Goal: Task Accomplishment & Management: Manage account settings

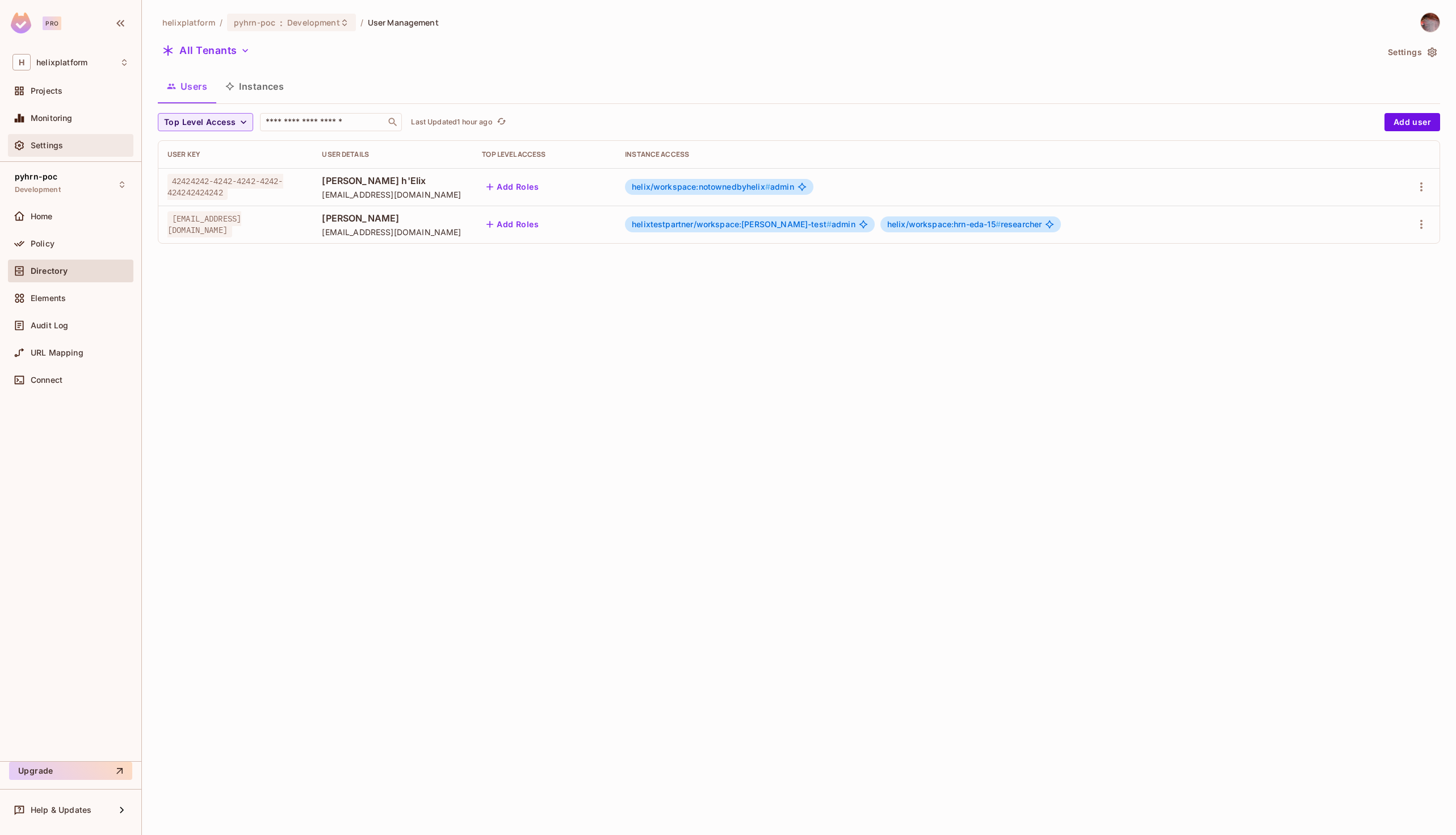
click at [44, 148] on span "Settings" at bounding box center [47, 145] width 33 height 9
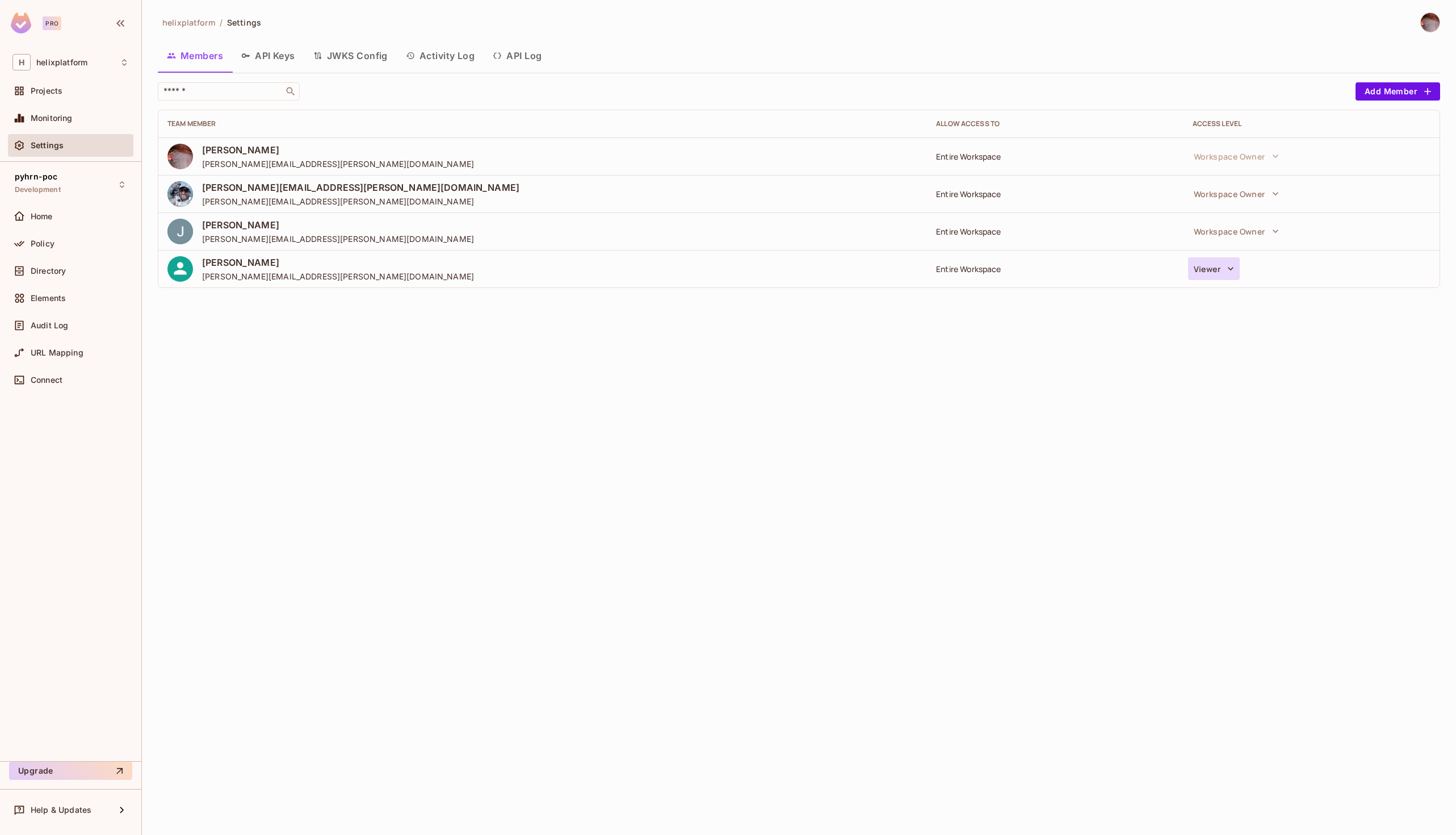
click at [1232, 264] on icon "button" at bounding box center [1230, 269] width 12 height 12
click at [1007, 448] on div at bounding box center [728, 417] width 1456 height 835
click at [1227, 274] on icon "button" at bounding box center [1230, 269] width 12 height 12
click at [1221, 439] on li "Remove from workspace" at bounding box center [1264, 436] width 152 height 22
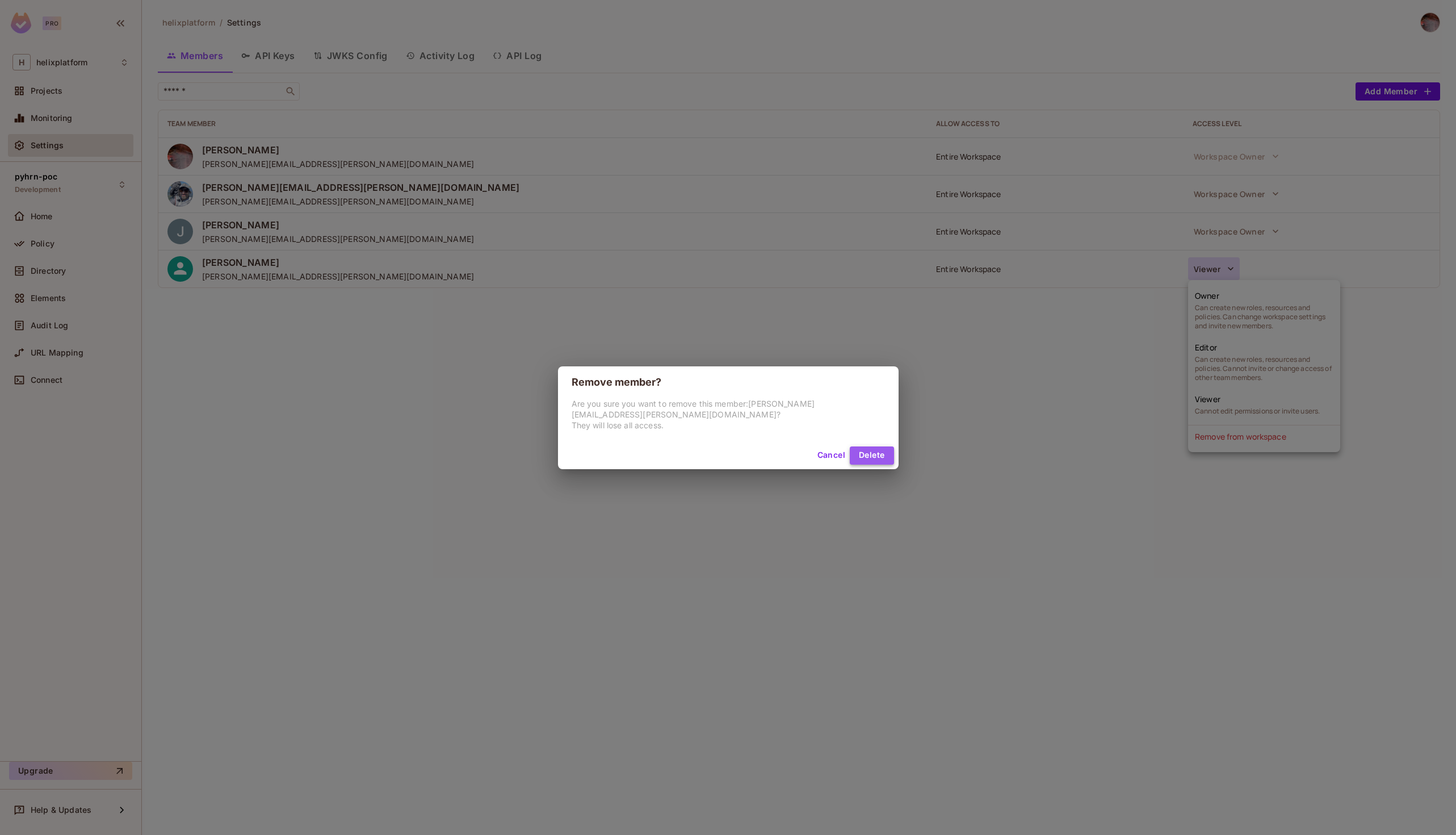
click at [856, 449] on button "Delete" at bounding box center [872, 454] width 44 height 18
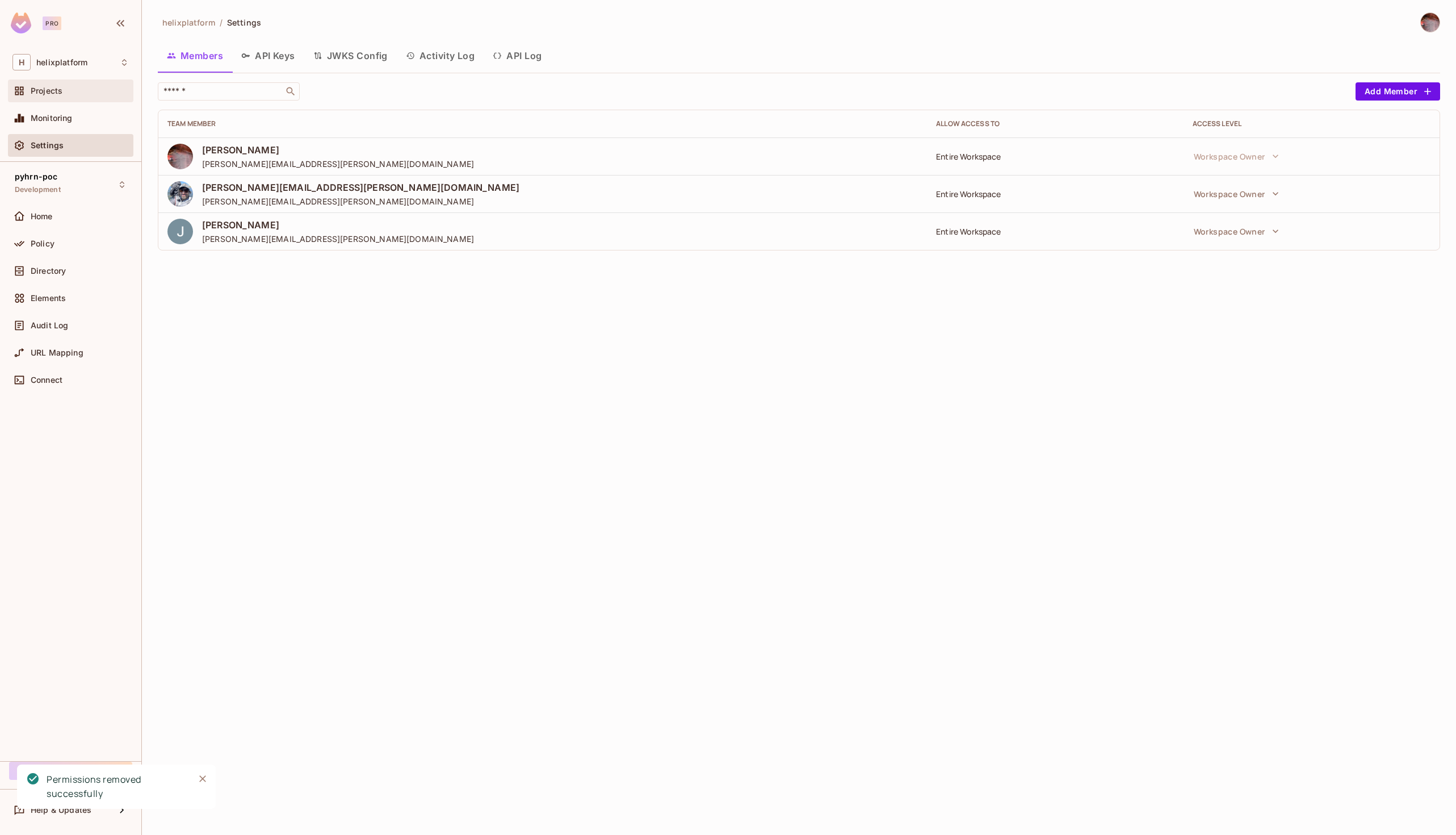
click at [58, 88] on span "Projects" at bounding box center [46, 90] width 32 height 9
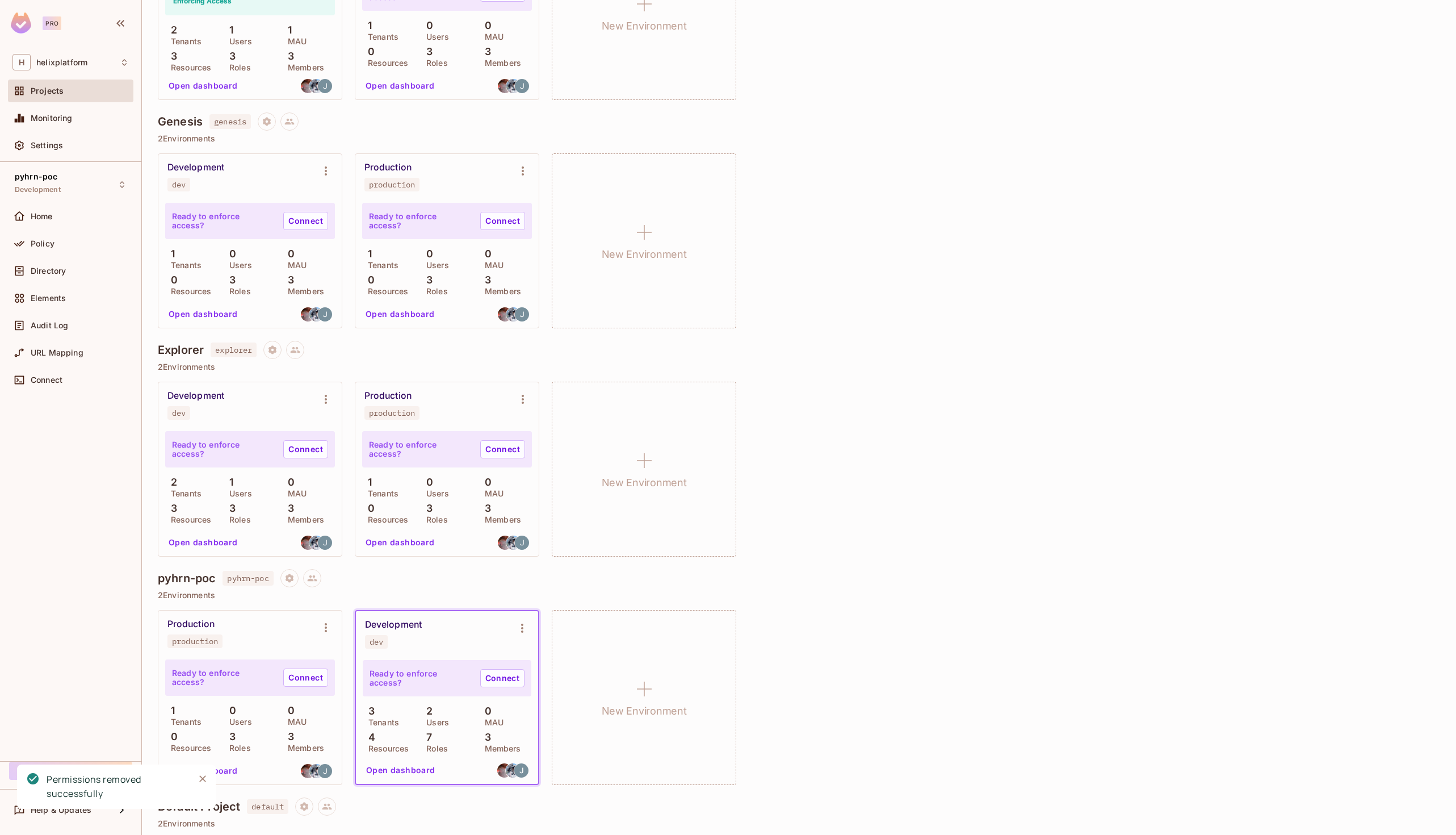
scroll to position [419, 0]
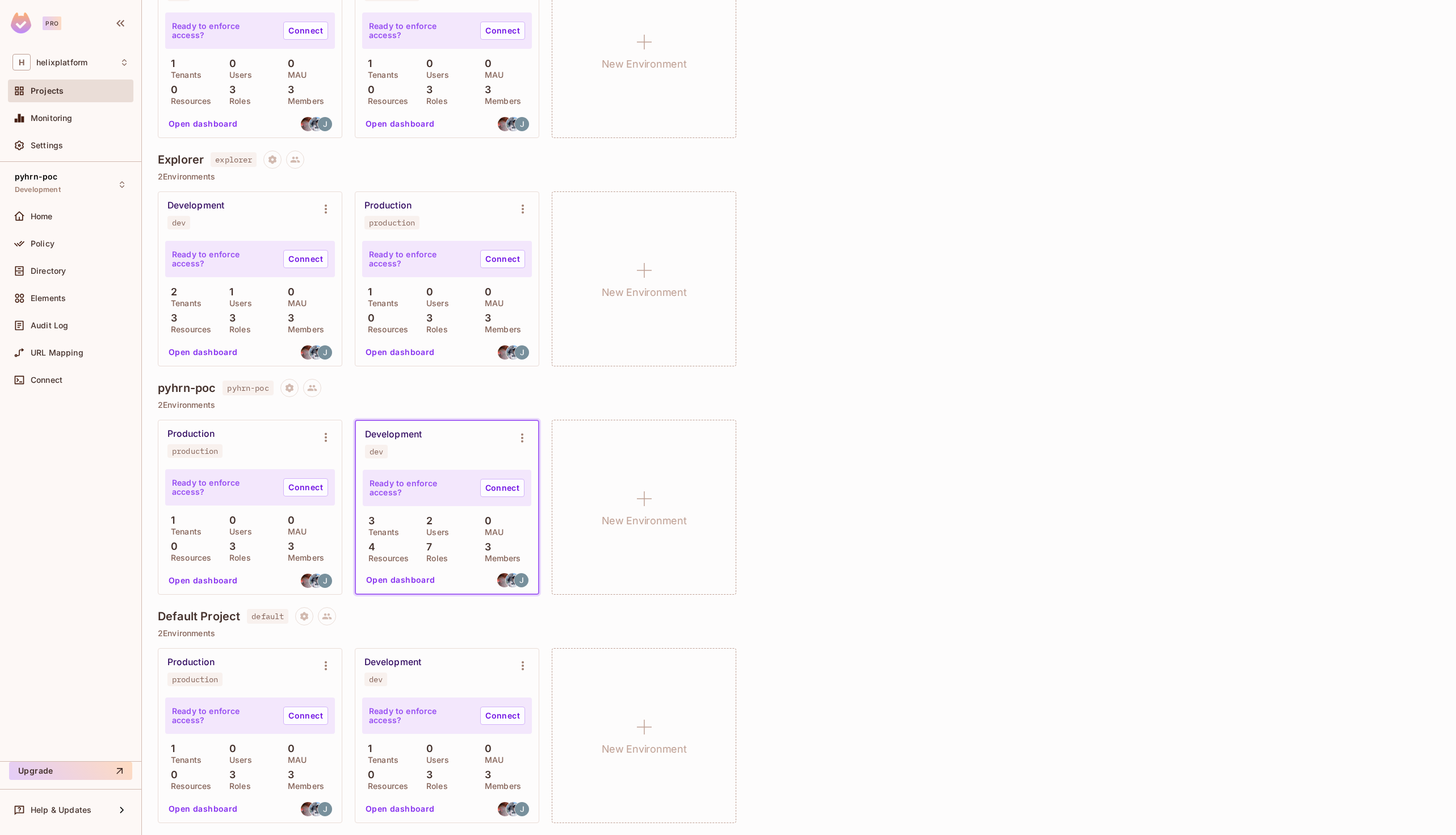
click at [410, 579] on button "Open dashboard" at bounding box center [400, 579] width 79 height 18
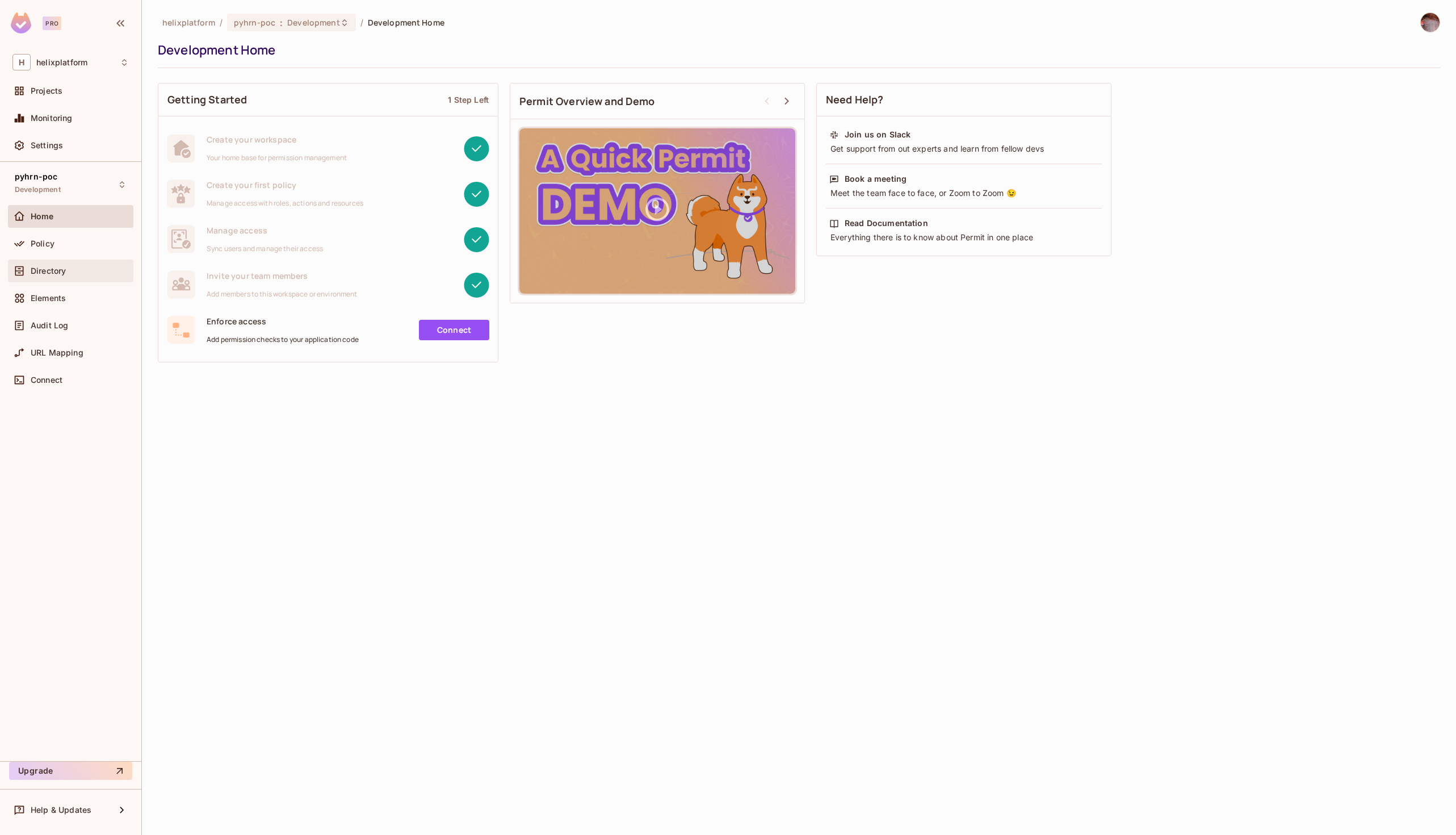
click at [64, 273] on span "Directory" at bounding box center [48, 270] width 36 height 9
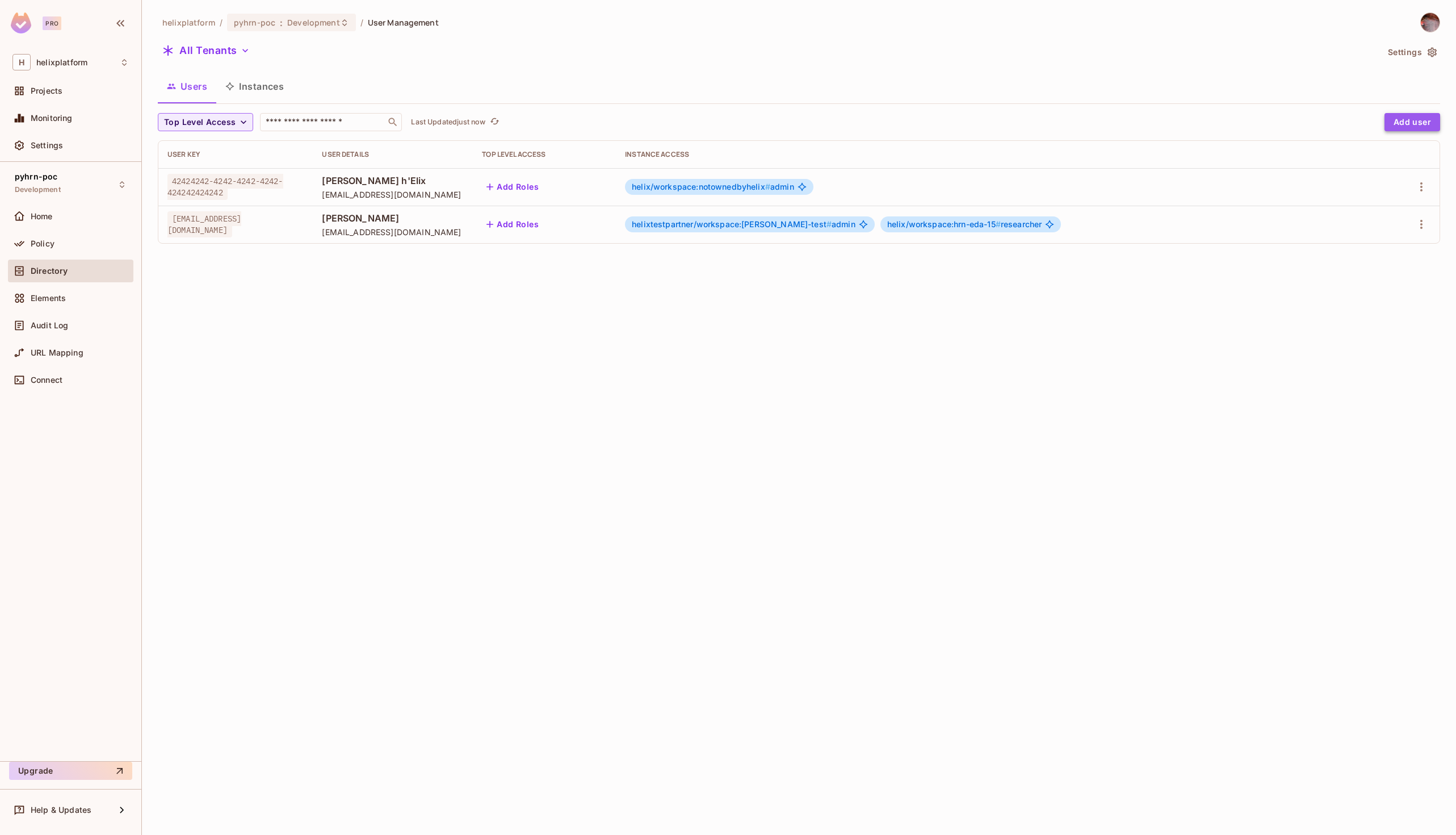
click at [1432, 120] on button "Add user" at bounding box center [1412, 122] width 56 height 18
click at [1157, 108] on div "helixplatform / pyhrn-poc : Development / User Management All Tenants Settings …" at bounding box center [798, 133] width 1282 height 240
click at [1412, 117] on button "Add user" at bounding box center [1412, 122] width 56 height 18
click at [21, 143] on icon at bounding box center [19, 145] width 12 height 12
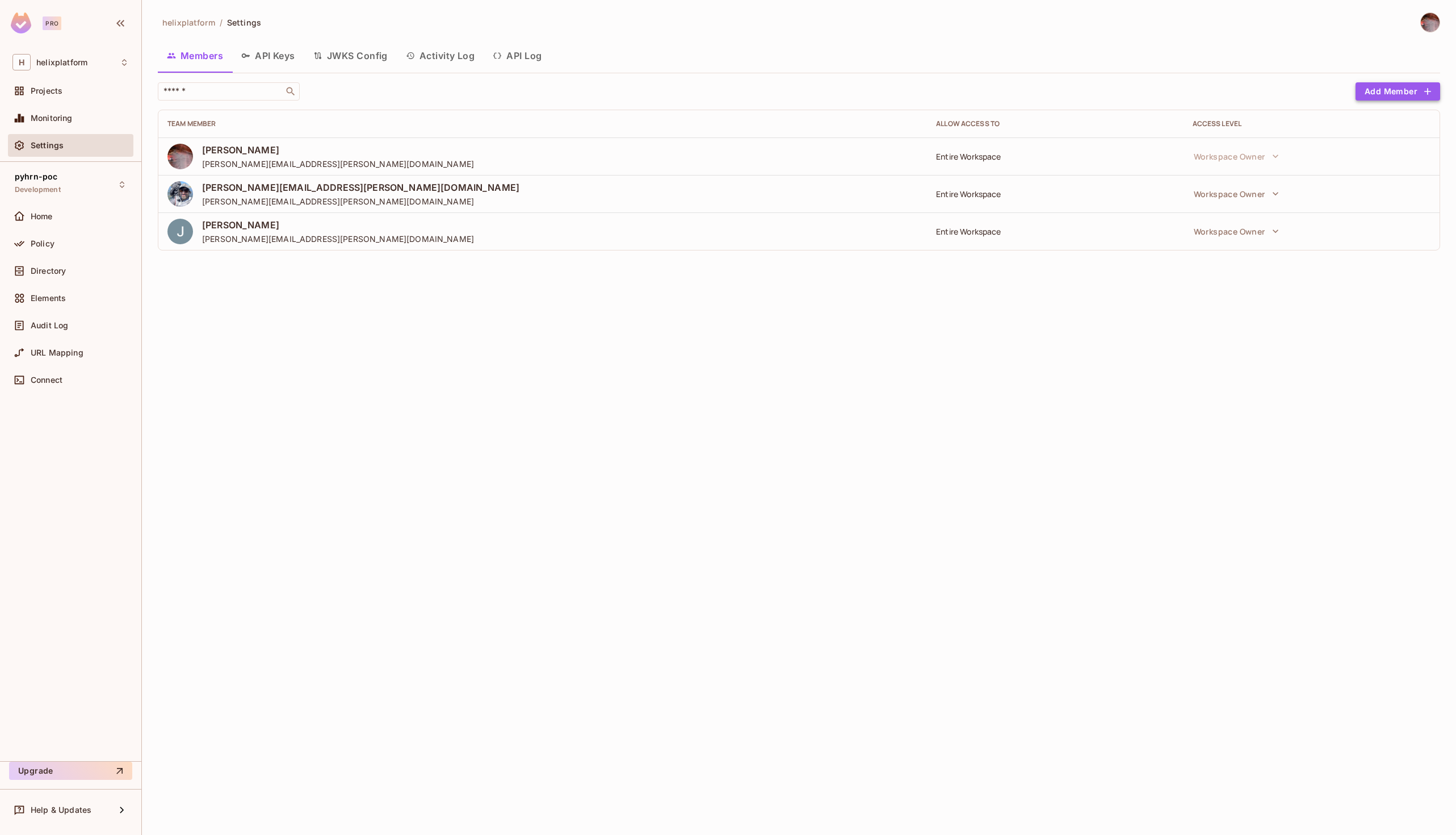
click at [1403, 99] on button "Add Member" at bounding box center [1397, 91] width 85 height 18
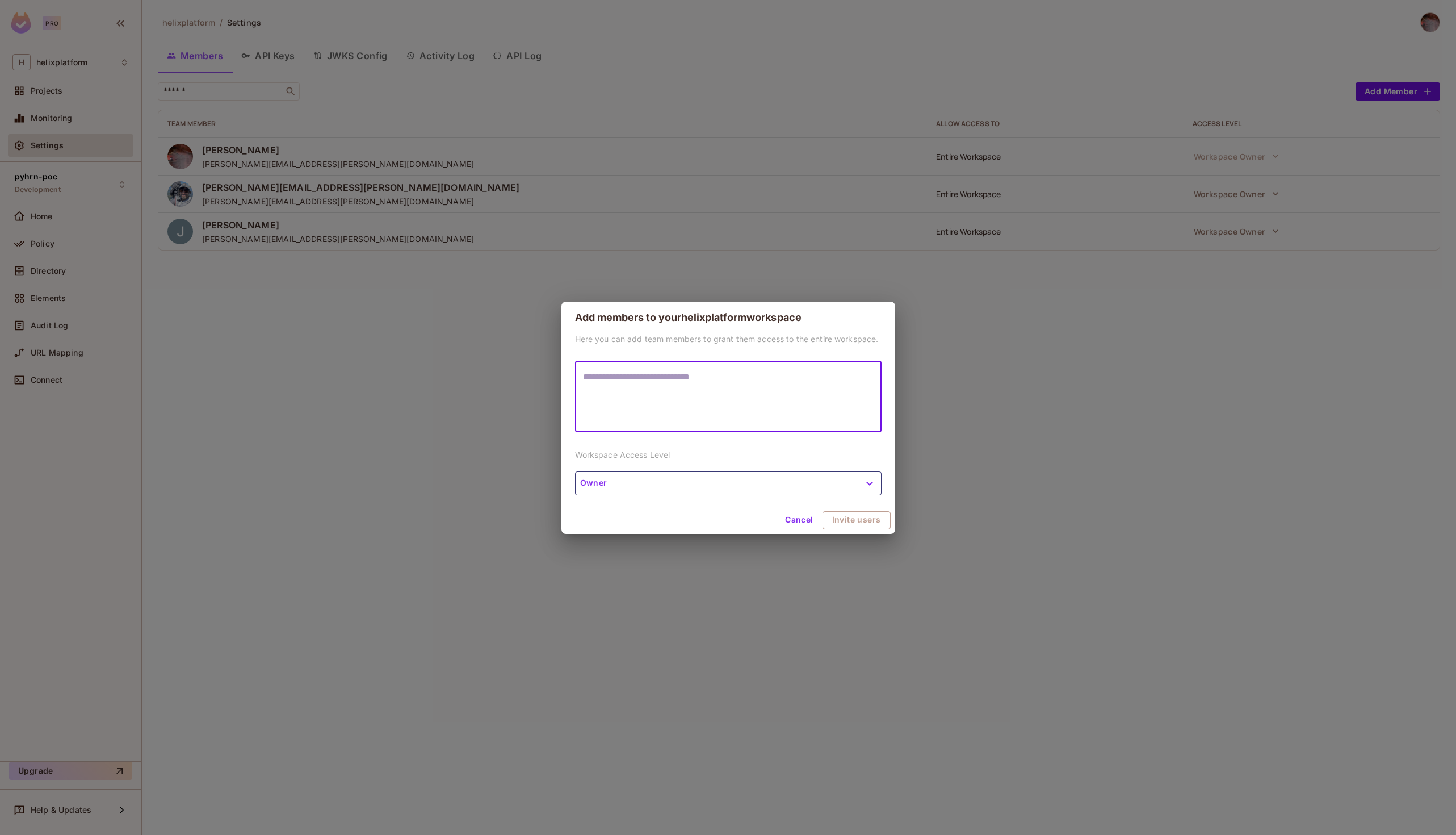
click at [642, 480] on button "Owner" at bounding box center [728, 482] width 306 height 24
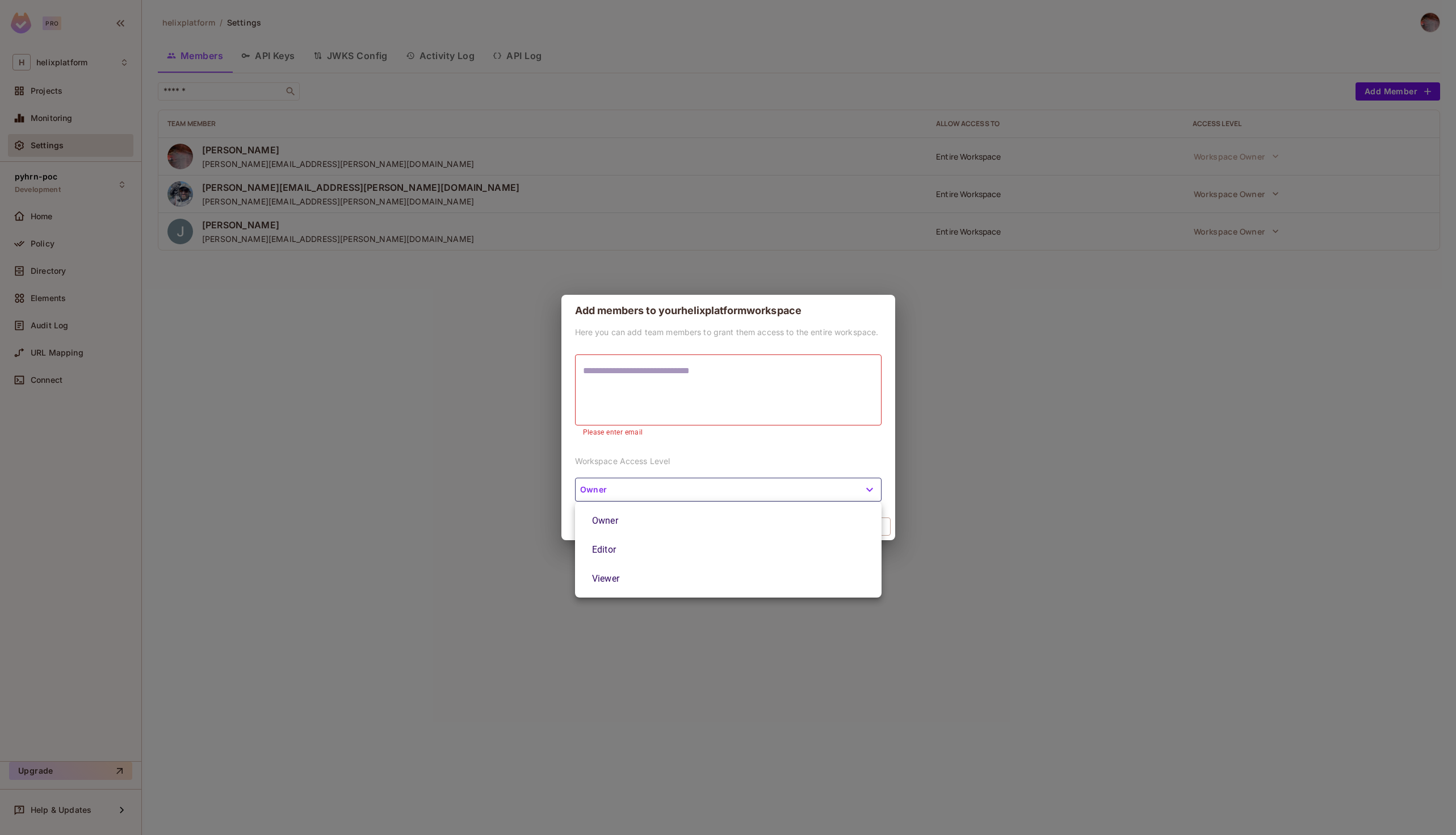
click at [643, 469] on div at bounding box center [728, 417] width 1456 height 835
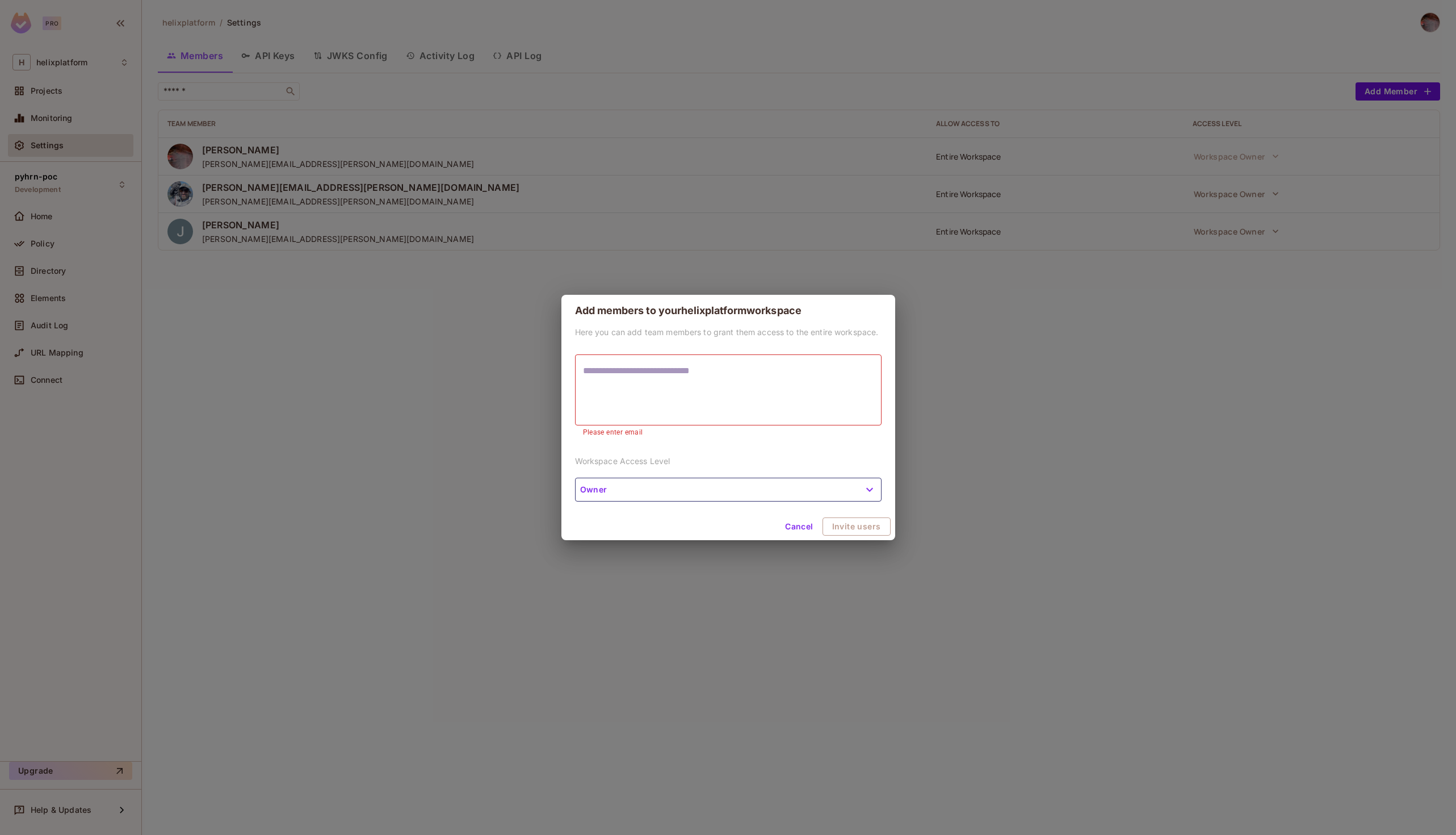
click at [805, 529] on button "Cancel" at bounding box center [799, 526] width 36 height 18
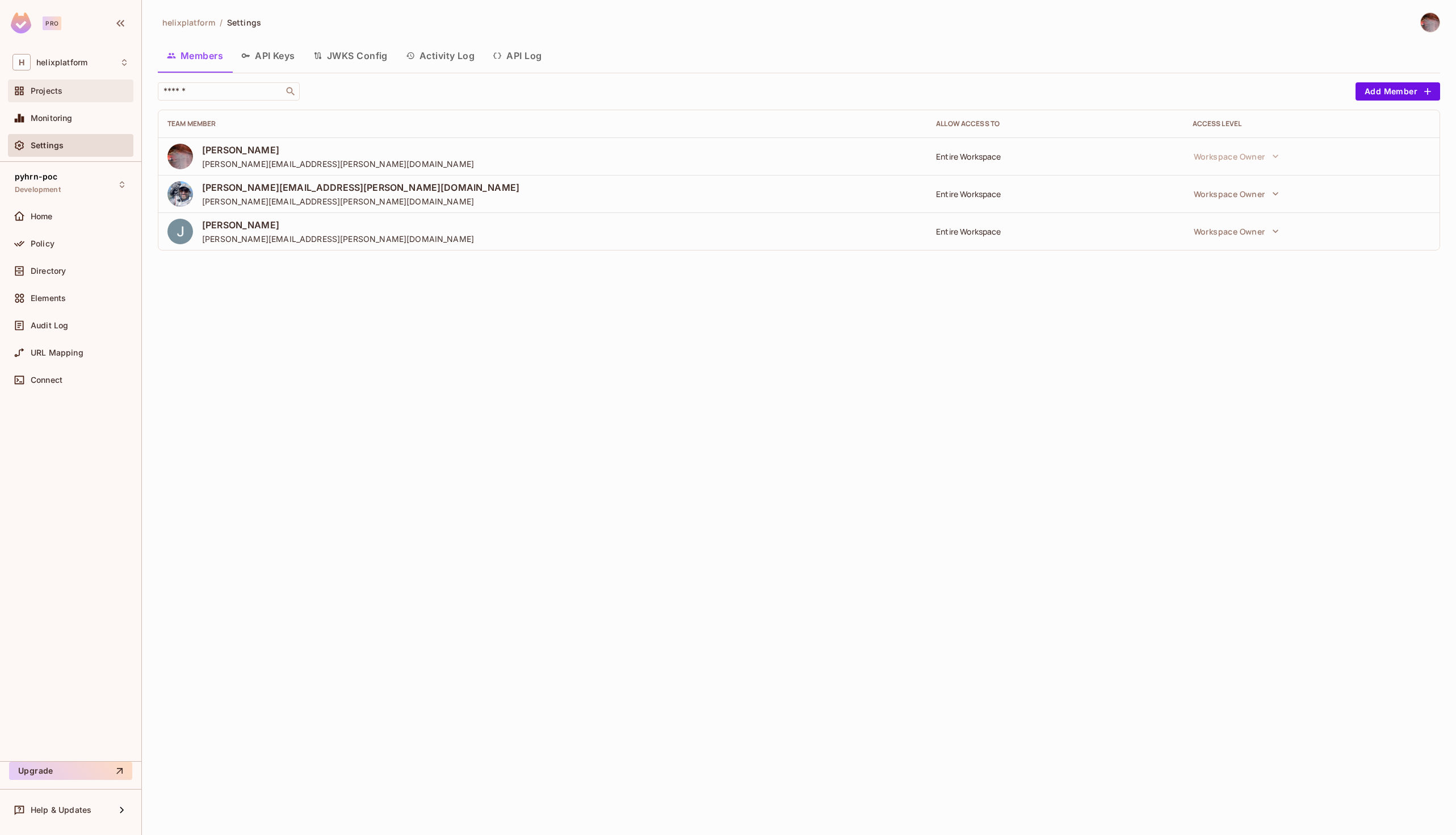
click at [51, 94] on span "Projects" at bounding box center [46, 90] width 32 height 9
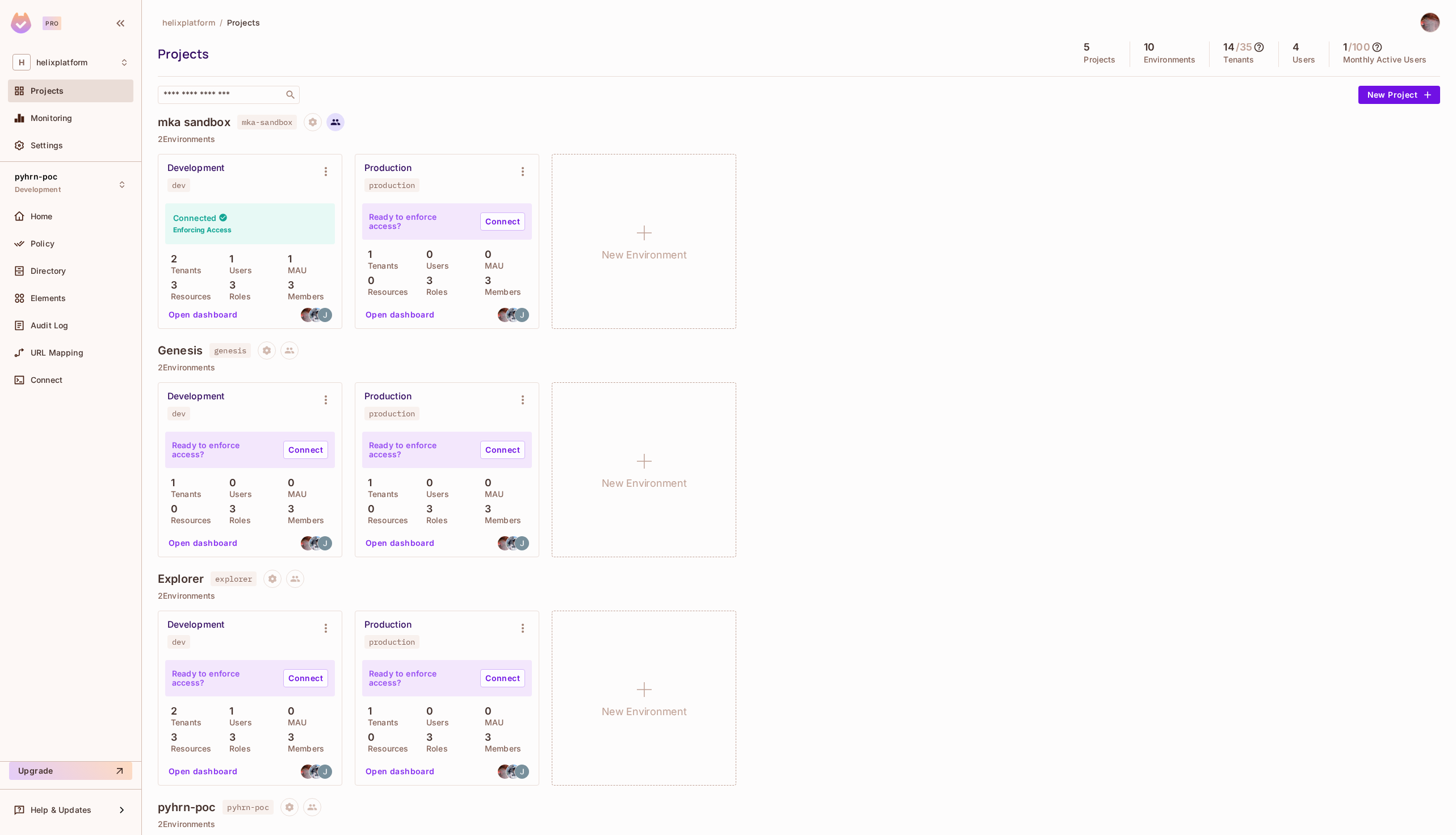
click at [334, 124] on icon at bounding box center [335, 122] width 11 height 11
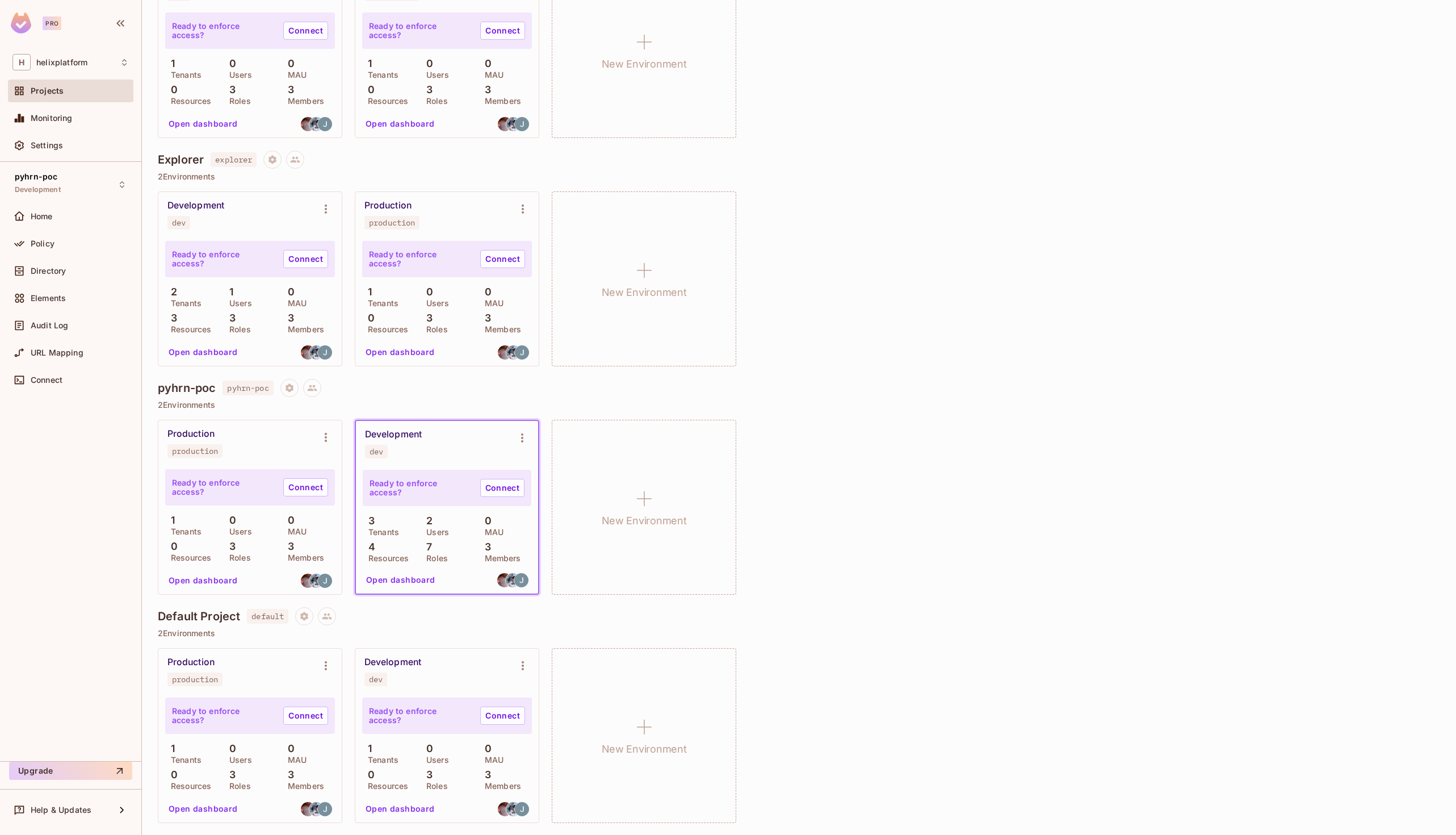
scroll to position [417, 0]
click at [314, 389] on icon at bounding box center [312, 389] width 11 height 11
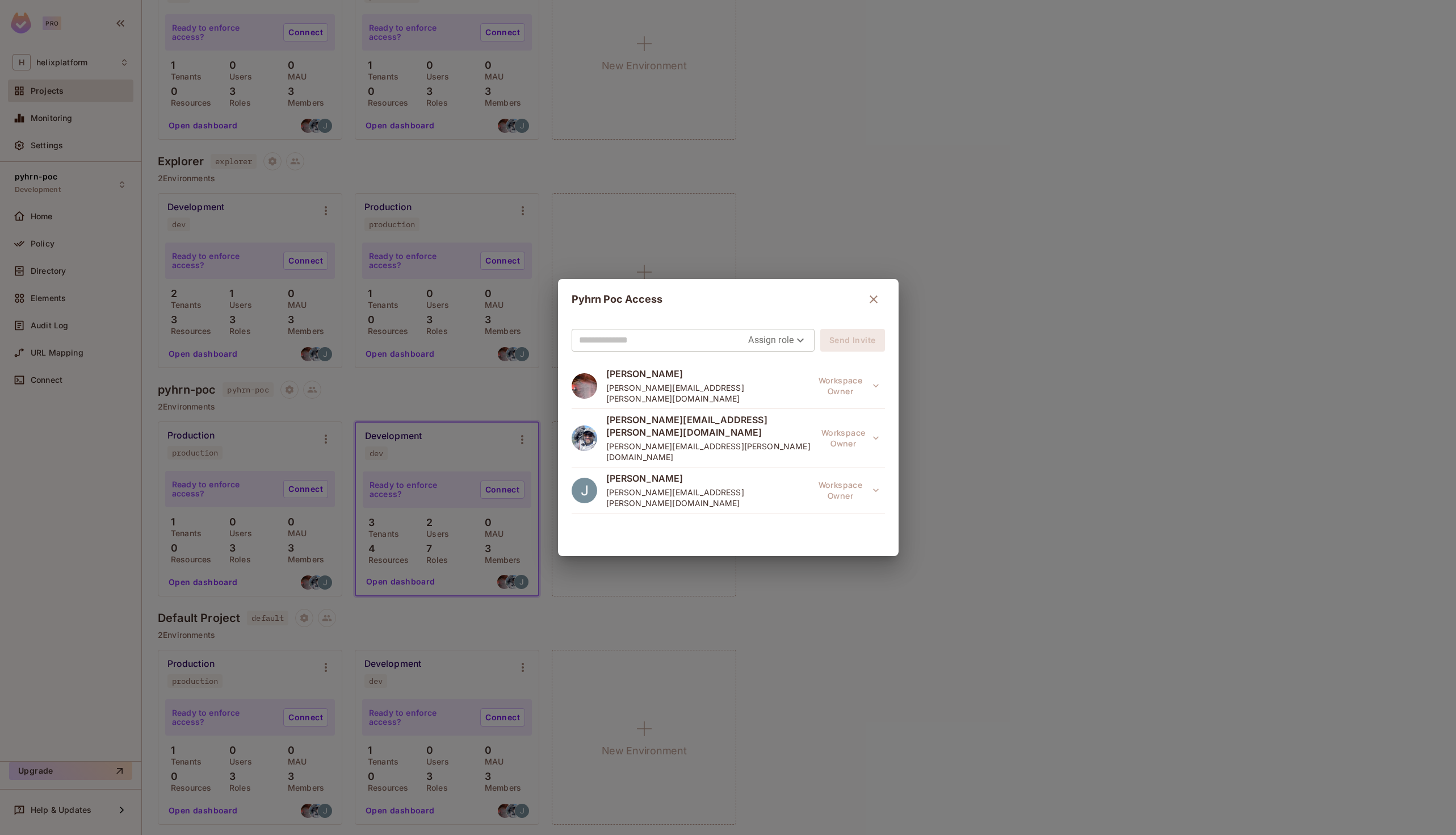
click at [632, 333] on input "text" at bounding box center [664, 340] width 170 height 18
type input "**********"
click at [803, 340] on div "**********" at bounding box center [693, 340] width 244 height 23
click at [797, 340] on body "Pro H helixplatform Projects Monitoring Settings pyhrn-poc Development Home Pol…" at bounding box center [728, 417] width 1456 height 835
click at [766, 406] on li "Viewer" at bounding box center [772, 405] width 60 height 20
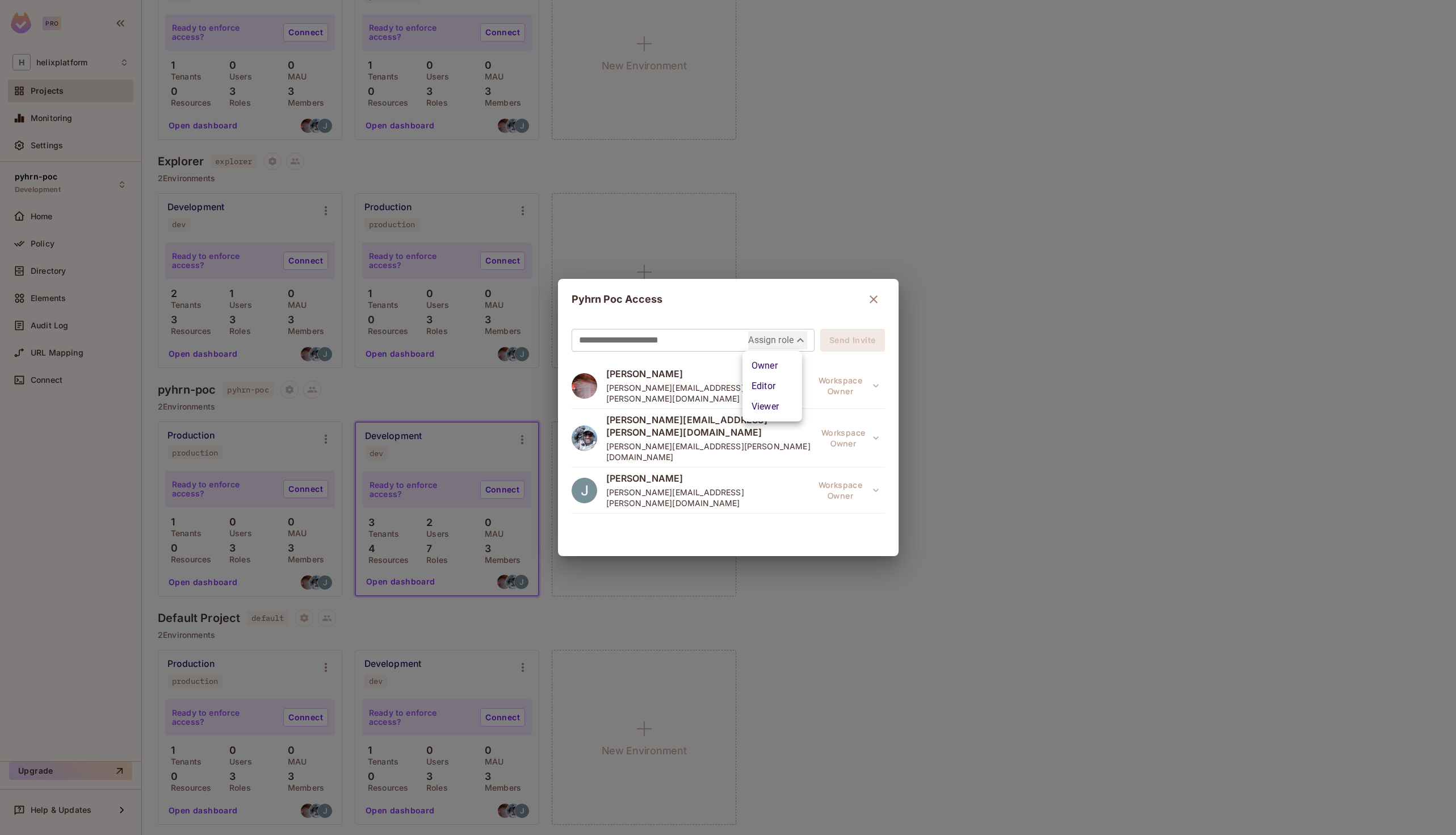
type input "****"
click at [857, 343] on button "Send Invite" at bounding box center [852, 340] width 64 height 23
click at [870, 302] on icon "button" at bounding box center [873, 299] width 8 height 8
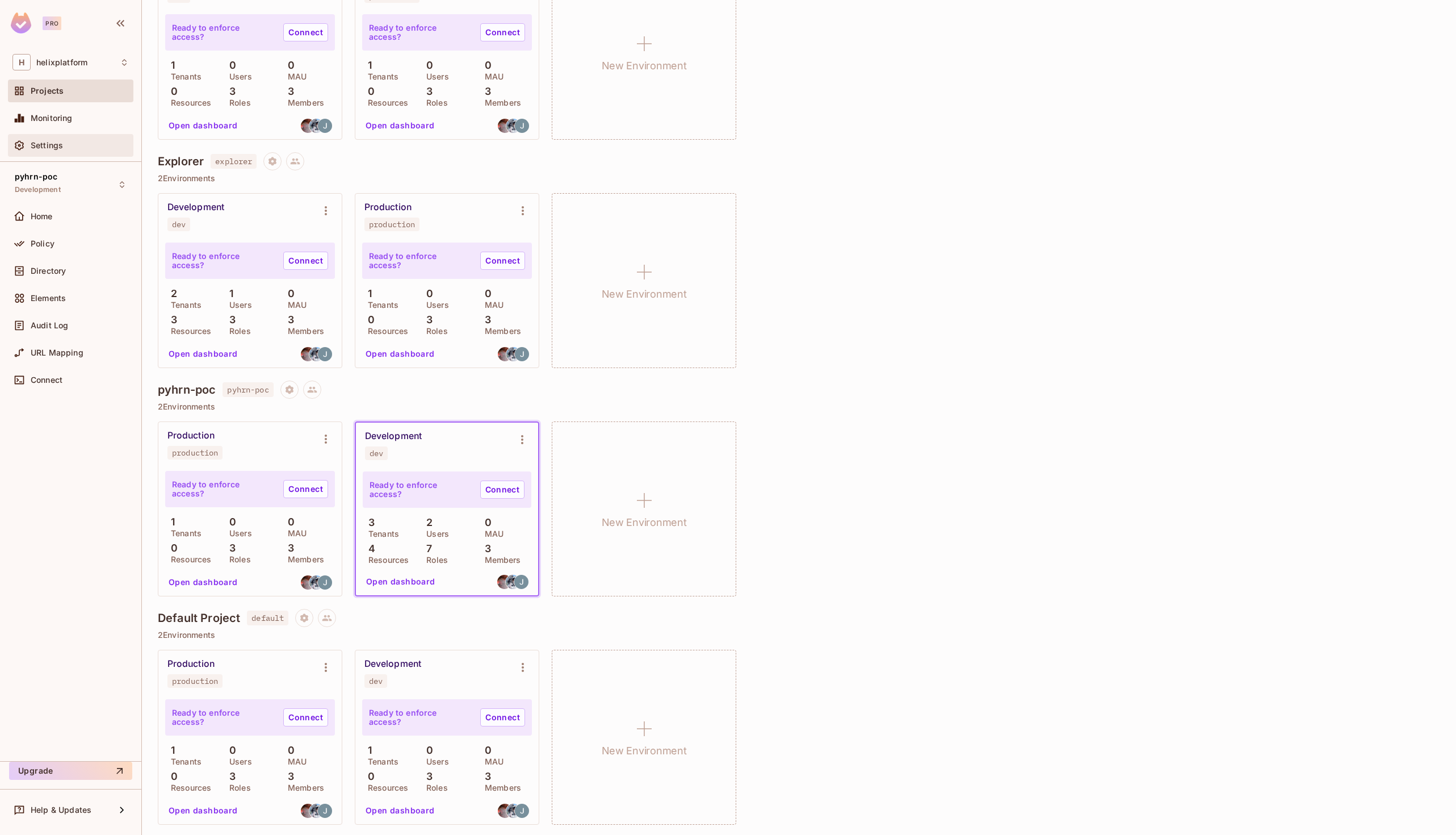
click at [60, 145] on span "Settings" at bounding box center [47, 145] width 33 height 9
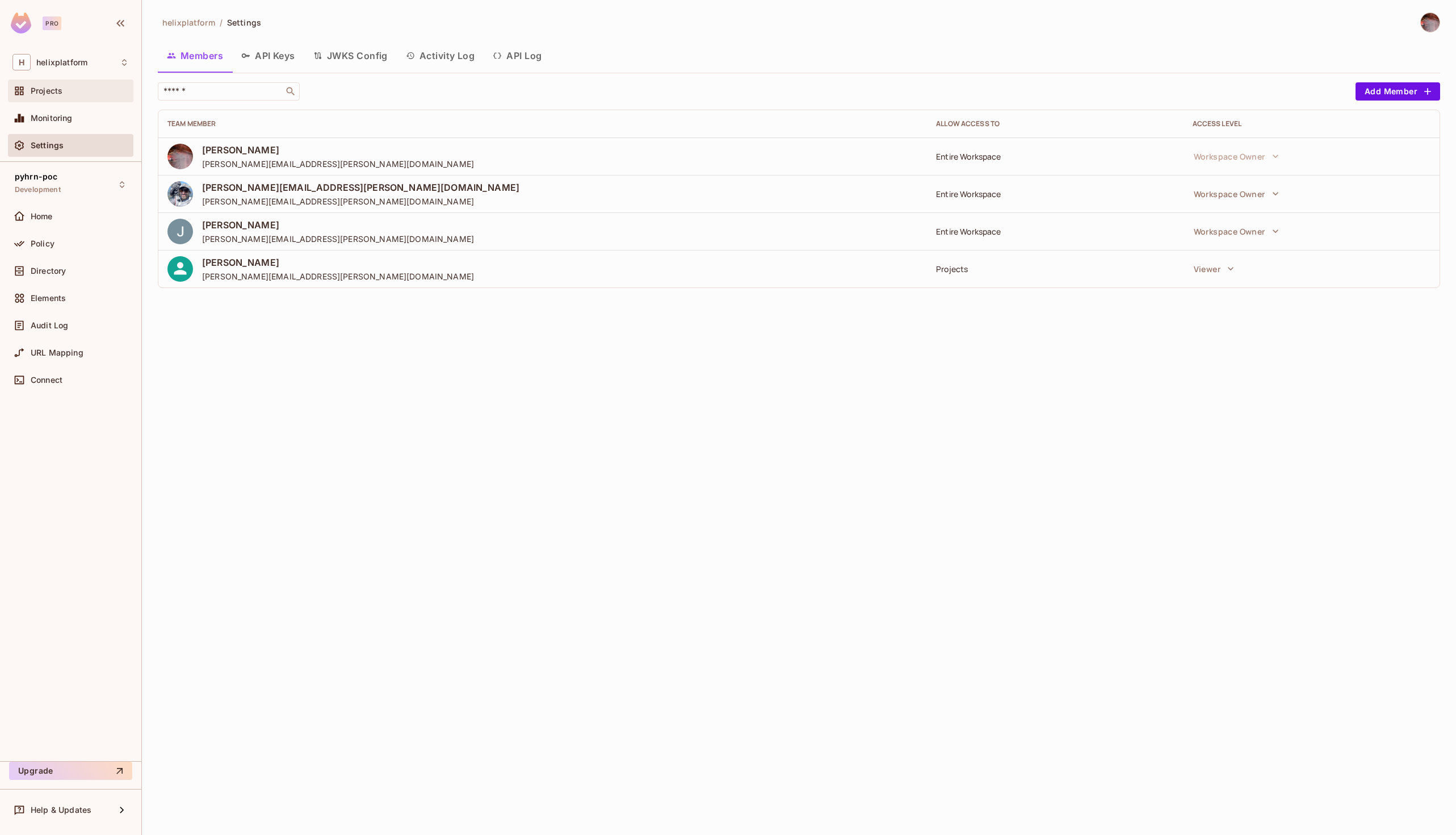
click at [51, 99] on div "Projects" at bounding box center [70, 91] width 126 height 23
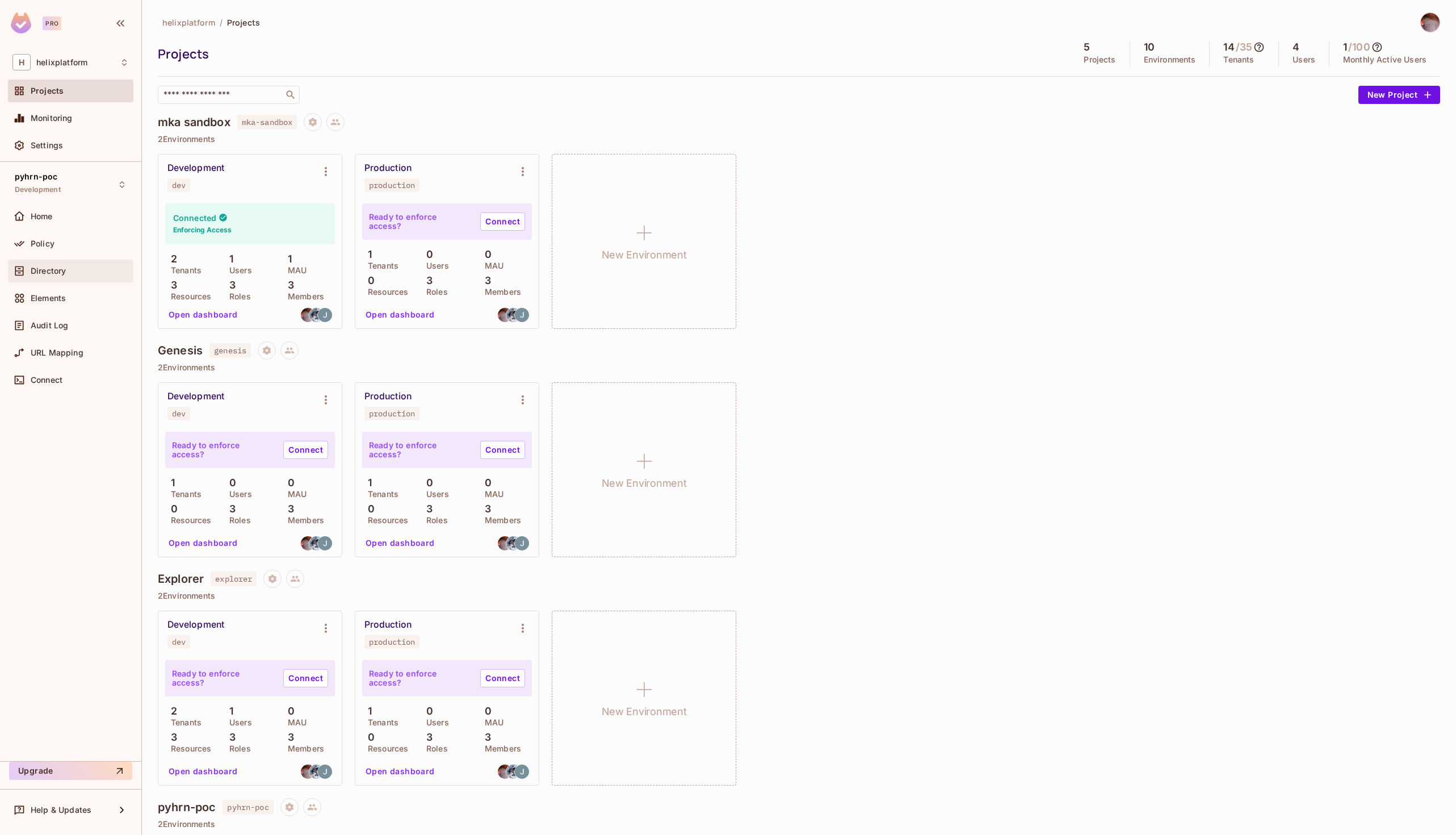
click at [57, 271] on span "Directory" at bounding box center [48, 270] width 36 height 9
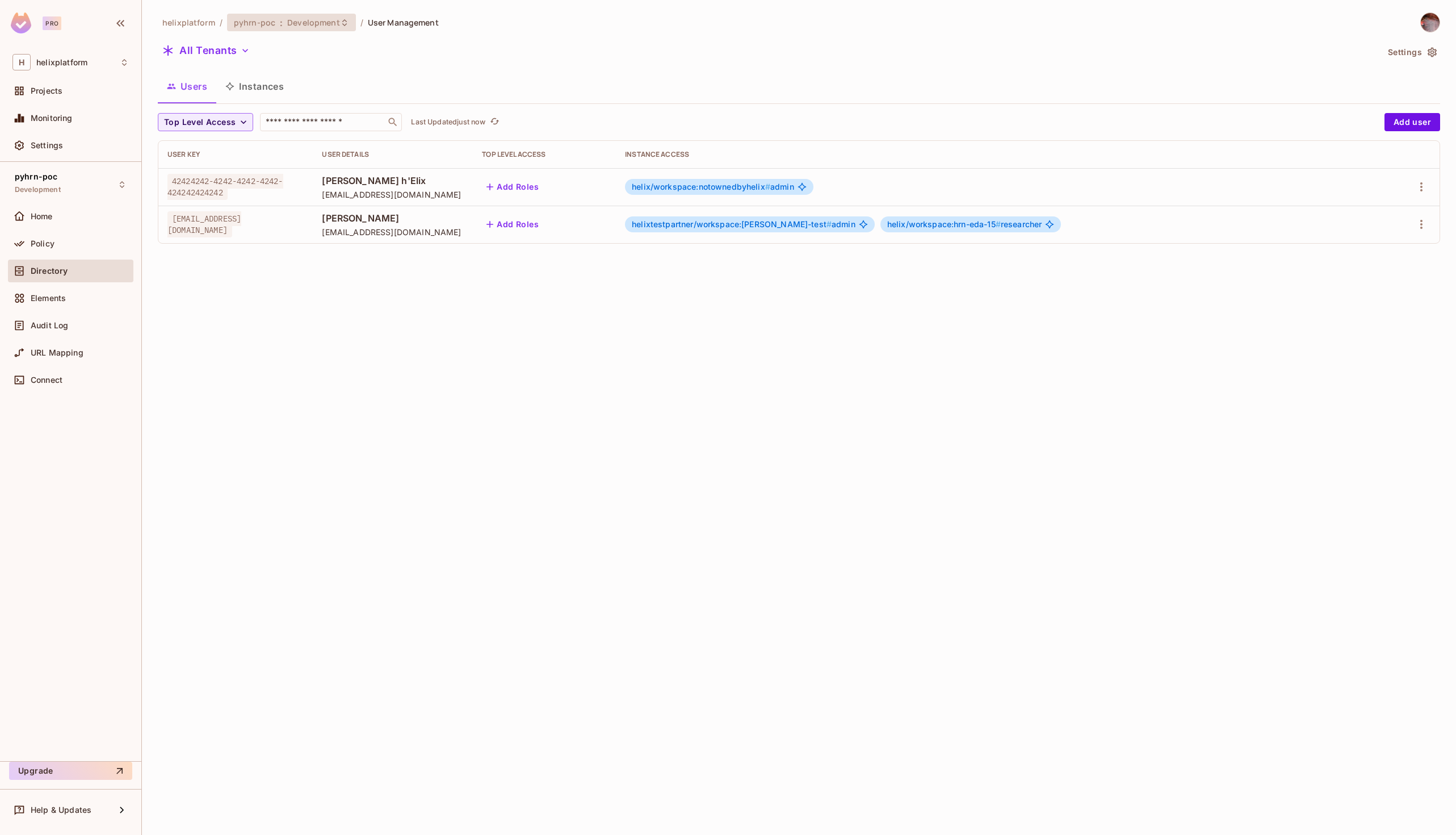
click at [311, 19] on span "Development" at bounding box center [313, 22] width 52 height 11
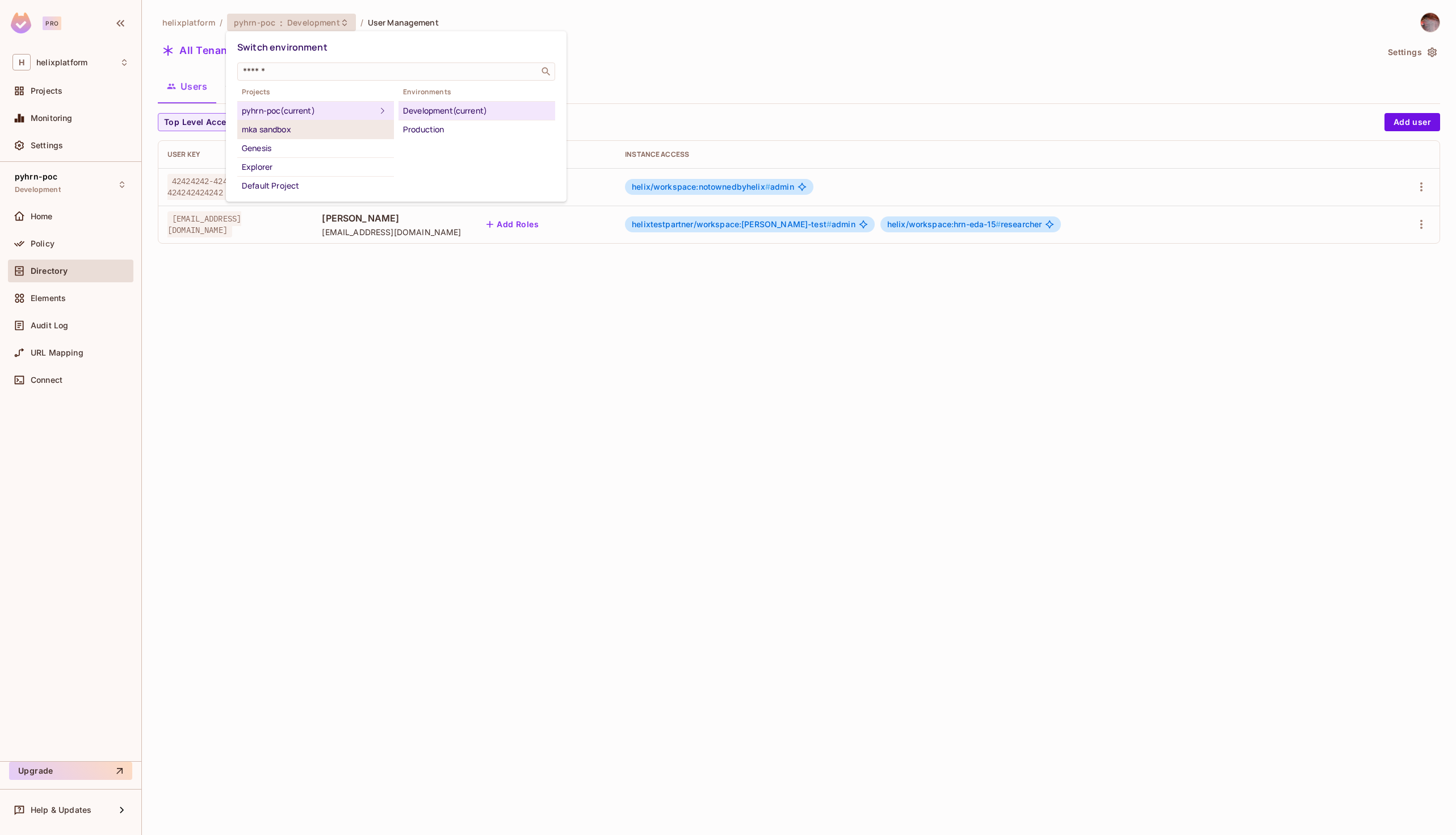
click at [343, 135] on div "mka sandbox" at bounding box center [316, 130] width 148 height 13
click at [448, 110] on div "Development" at bounding box center [477, 111] width 148 height 13
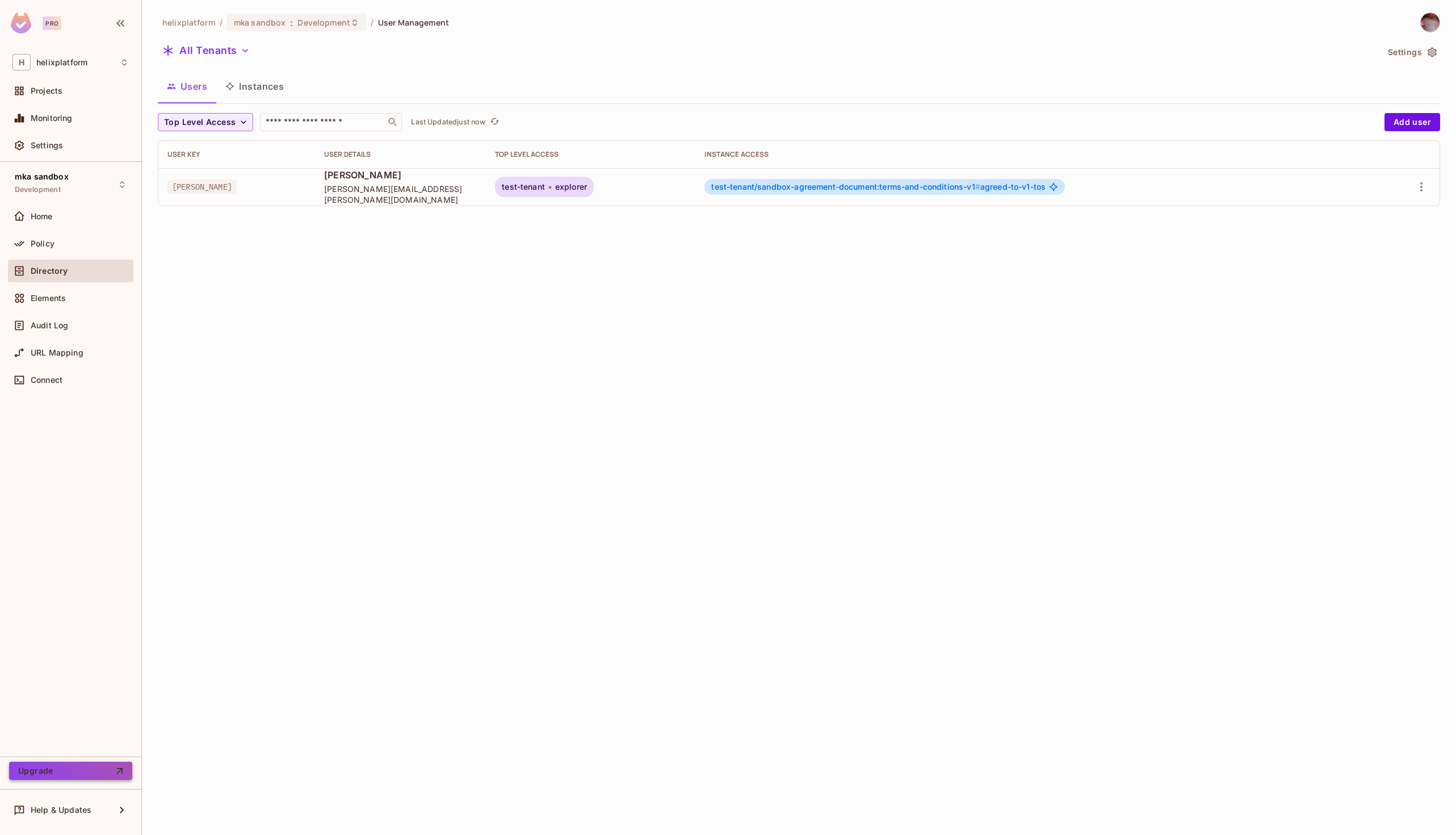
click at [74, 767] on button "Upgrade" at bounding box center [70, 770] width 123 height 18
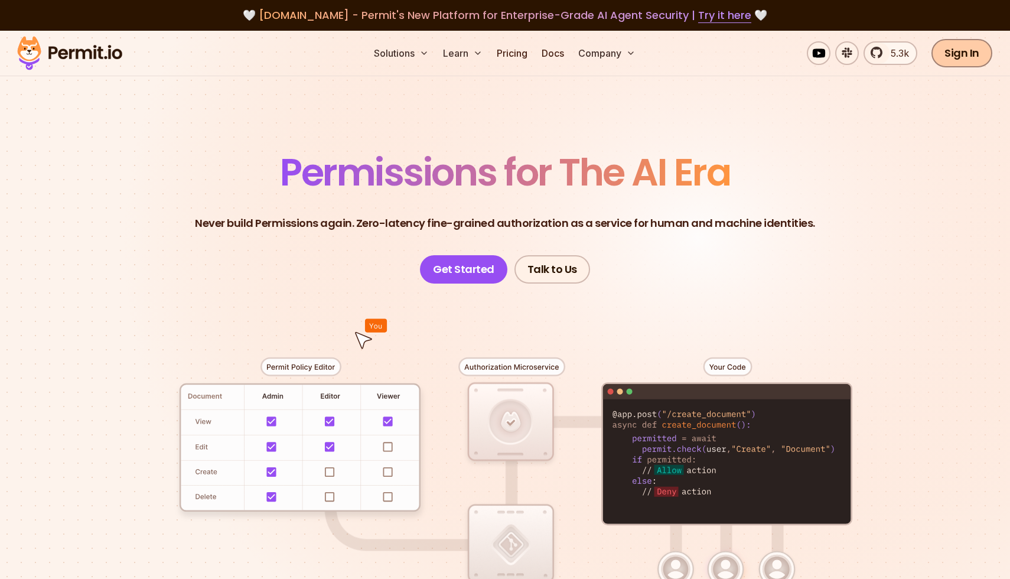
click at [960, 52] on link "Sign In" at bounding box center [962, 53] width 61 height 28
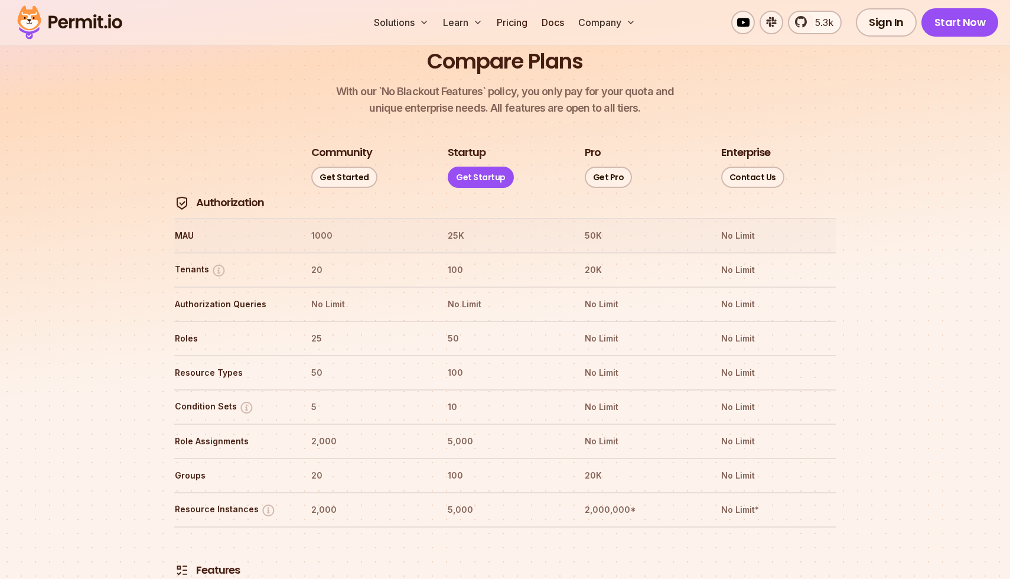
scroll to position [1331, 0]
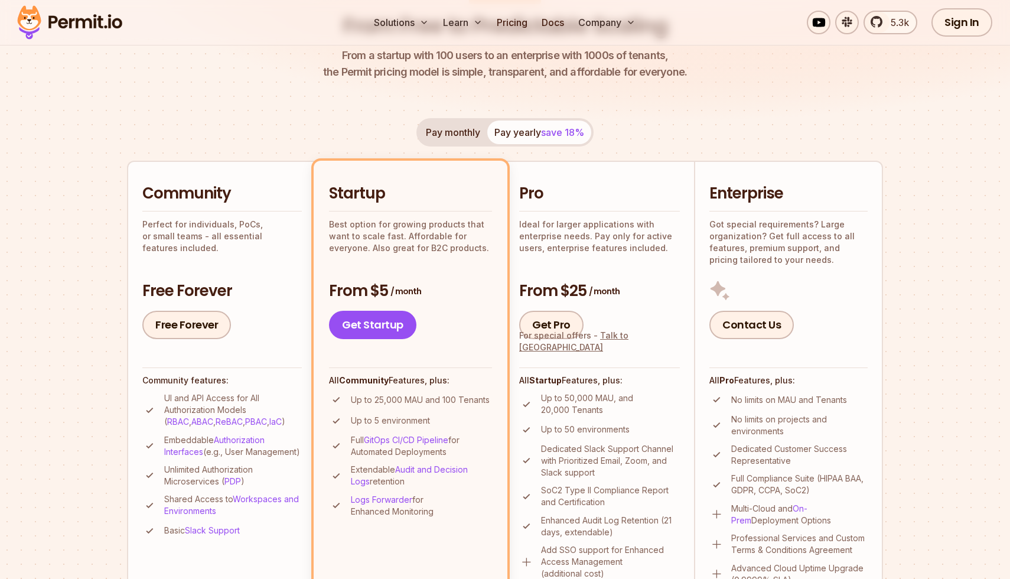
scroll to position [174, 0]
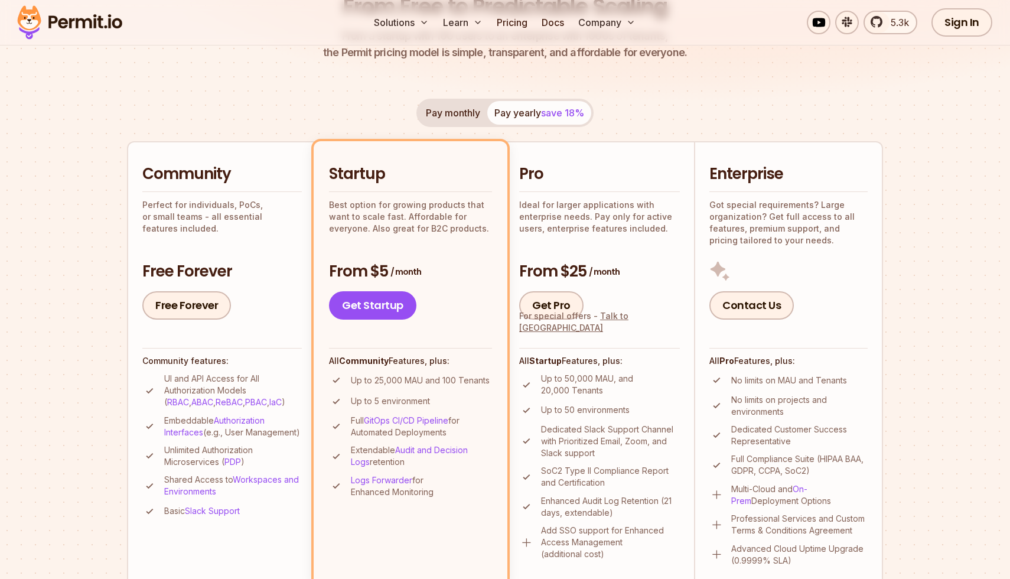
click at [580, 172] on h2 "Pro" at bounding box center [599, 174] width 161 height 21
click at [537, 174] on h2 "Pro" at bounding box center [599, 174] width 161 height 21
click at [566, 252] on div "Pro Ideal for larger applications with enterprise needs. Pay only for active us…" at bounding box center [599, 242] width 161 height 156
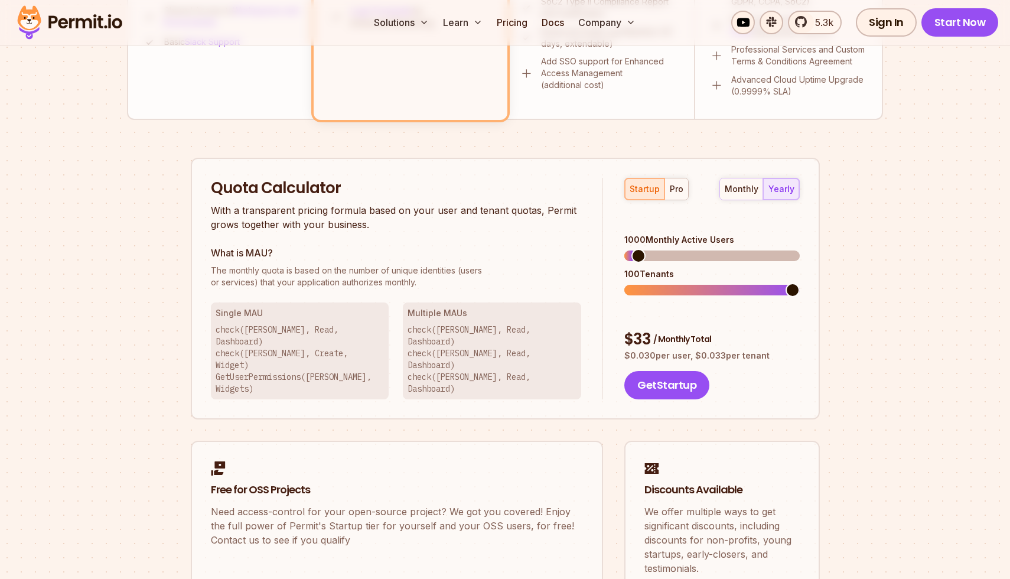
scroll to position [565, 0]
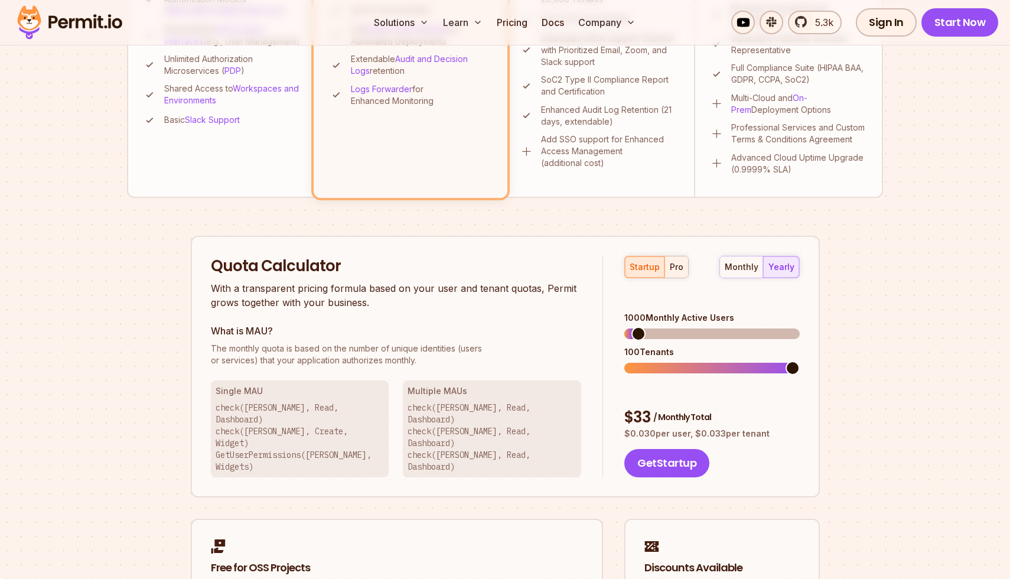
click at [679, 269] on div "pro" at bounding box center [677, 267] width 14 height 12
click at [649, 327] on span at bounding box center [648, 334] width 14 height 14
click at [625, 361] on span at bounding box center [632, 368] width 14 height 14
click at [625, 327] on span at bounding box center [632, 334] width 14 height 14
click at [625, 361] on span at bounding box center [632, 368] width 14 height 14
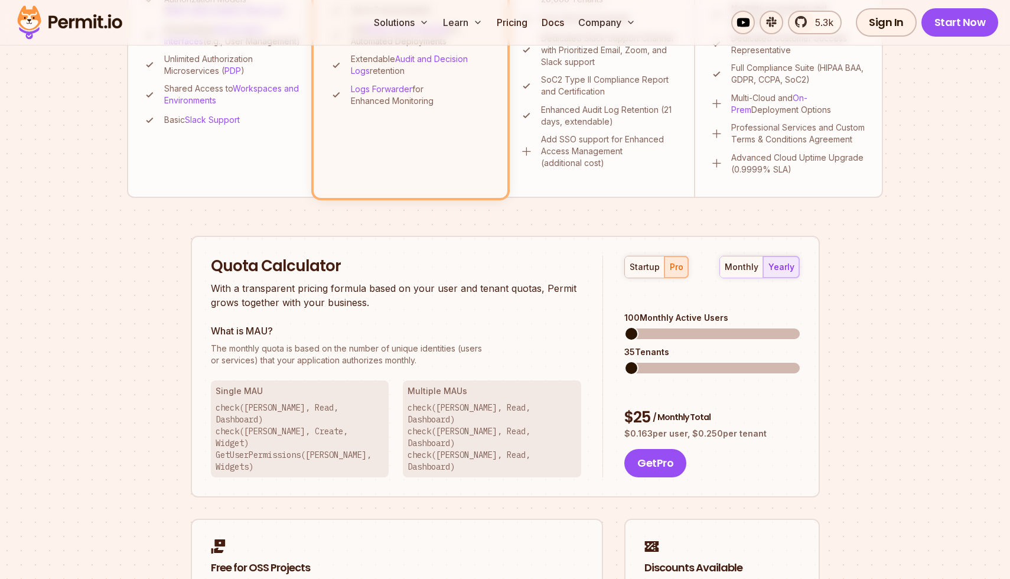
click at [625, 361] on span at bounding box center [632, 368] width 14 height 14
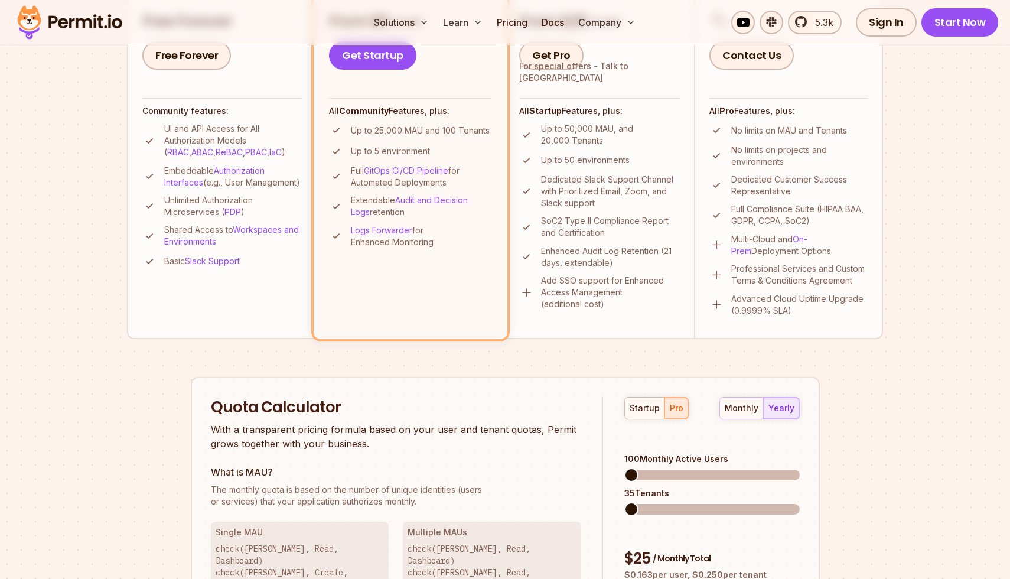
scroll to position [435, 0]
